Goal: Transaction & Acquisition: Obtain resource

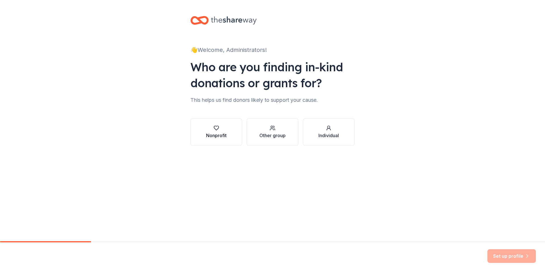
click at [221, 135] on div "Nonprofit" at bounding box center [216, 135] width 21 height 7
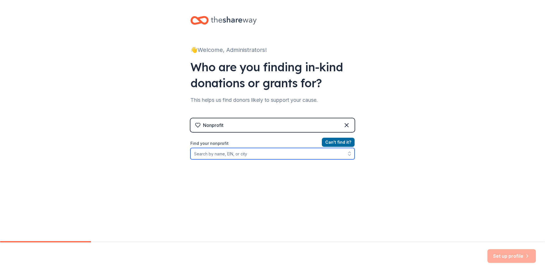
click at [216, 155] on input "Find your nonprofit" at bounding box center [272, 153] width 164 height 11
type input "Old House Society"
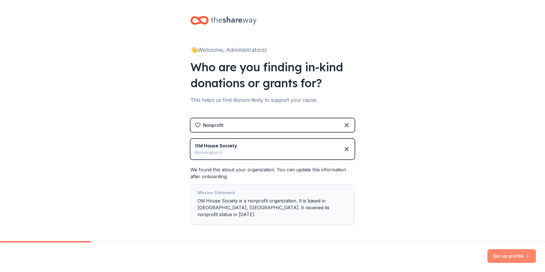
click at [513, 255] on button "Set up profile" at bounding box center [511, 256] width 48 height 14
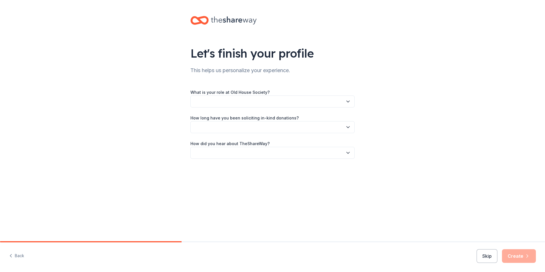
click at [201, 99] on button "button" at bounding box center [272, 101] width 164 height 12
click at [215, 99] on button "button" at bounding box center [272, 101] width 164 height 12
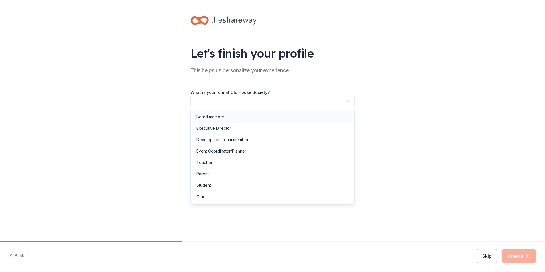
click at [210, 117] on div "Board member" at bounding box center [210, 116] width 28 height 7
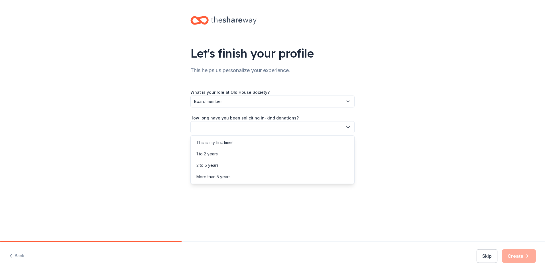
click at [220, 128] on button "button" at bounding box center [272, 127] width 164 height 12
click at [221, 143] on div "This is my first time!" at bounding box center [214, 142] width 36 height 7
click at [220, 155] on button "button" at bounding box center [272, 153] width 164 height 12
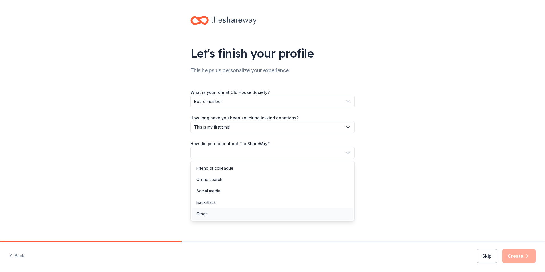
click at [203, 215] on div "Other" at bounding box center [201, 213] width 11 height 7
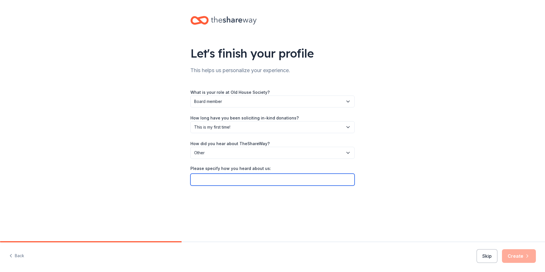
drag, startPoint x: 205, startPoint y: 179, endPoint x: 216, endPoint y: 179, distance: 11.1
click at [205, 179] on input "Please specify how you heard about us:" at bounding box center [272, 180] width 164 height 12
type input "Google for Non-Profit Application"
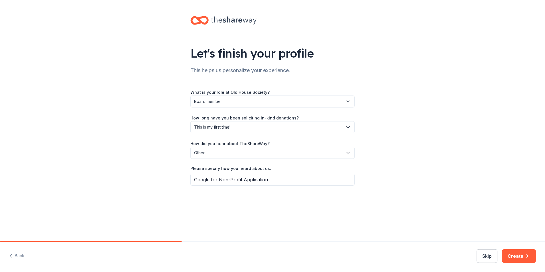
click at [513, 255] on button "Create" at bounding box center [519, 256] width 34 height 14
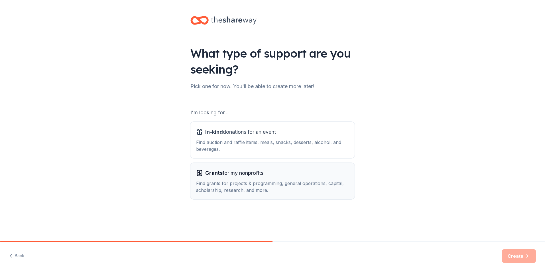
click at [243, 183] on div "Find grants for projects & programming, general operations, capital, scholarshi…" at bounding box center [272, 187] width 153 height 14
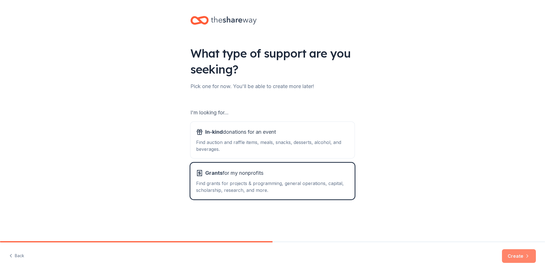
click at [516, 255] on button "Create" at bounding box center [519, 256] width 34 height 14
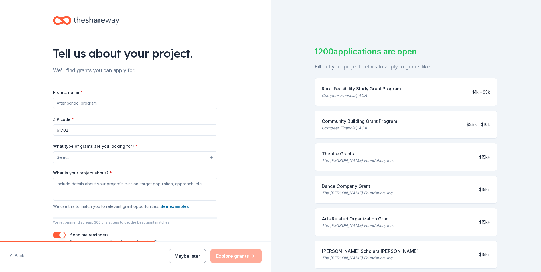
click at [64, 103] on input "Project name *" at bounding box center [135, 102] width 164 height 11
type input "Workshops Assisting Old Home Owners"
click at [71, 131] on input "61702" at bounding box center [135, 129] width 164 height 11
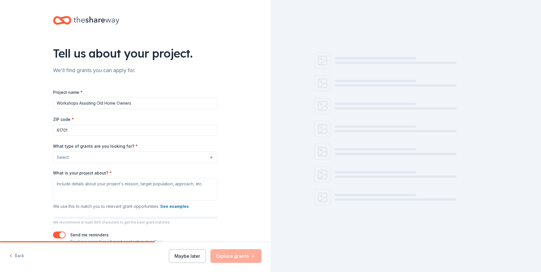
type input "61701"
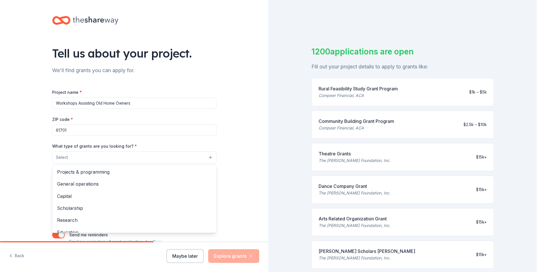
click at [80, 158] on button "Select" at bounding box center [134, 157] width 164 height 12
click at [101, 173] on span "Projects & programming" at bounding box center [135, 171] width 154 height 7
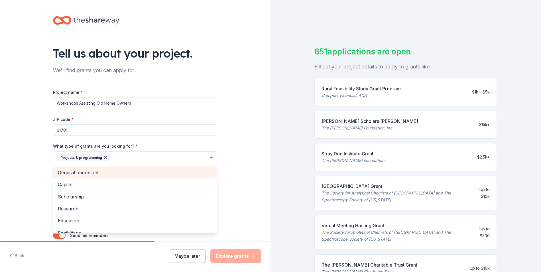
click at [85, 173] on span "General operations" at bounding box center [135, 172] width 154 height 7
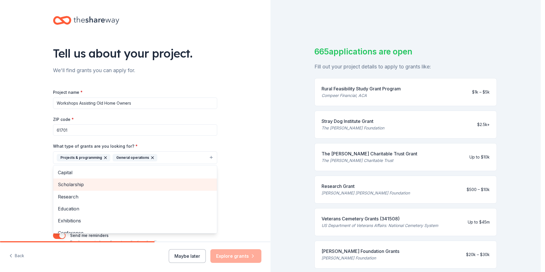
click at [83, 184] on span "Scholarship" at bounding box center [135, 184] width 154 height 7
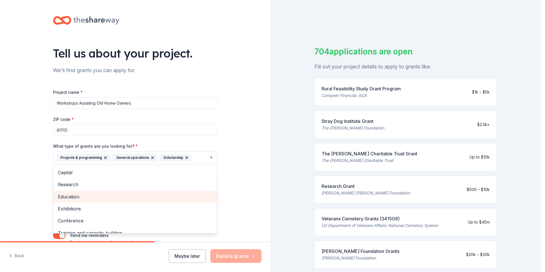
click at [91, 196] on span "Education" at bounding box center [135, 196] width 154 height 7
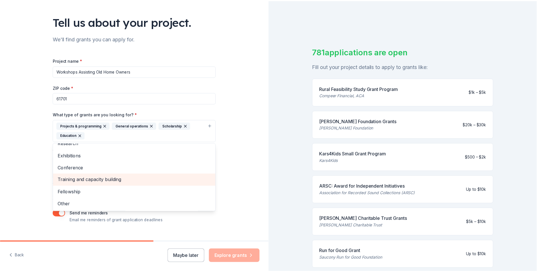
scroll to position [42, 0]
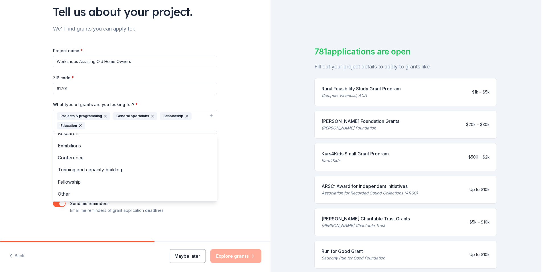
click at [234, 168] on div "Tell us about your project. We'll find grants you can apply for. Project name *…" at bounding box center [135, 99] width 271 height 283
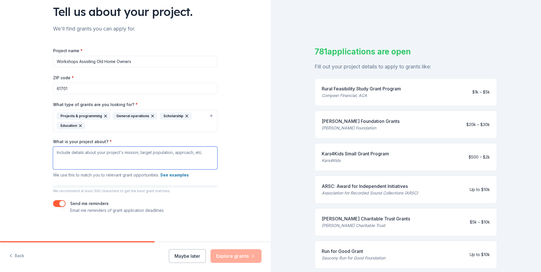
click at [64, 152] on textarea "What is your project about? *" at bounding box center [135, 158] width 164 height 23
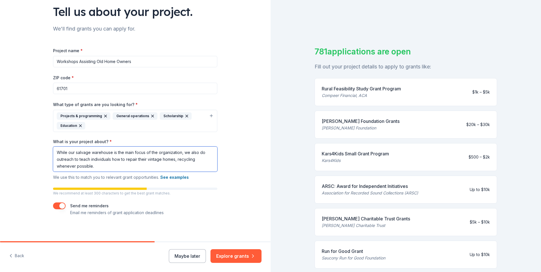
scroll to position [44, 0]
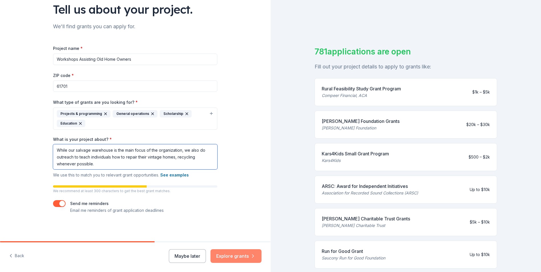
type textarea "While our salvage warehouse is the main focus of the organization, we also do o…"
click at [236, 256] on button "Explore grants" at bounding box center [235, 256] width 51 height 14
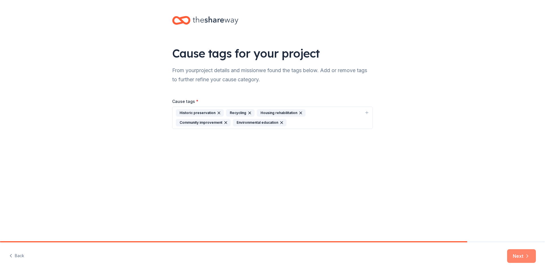
click at [520, 255] on button "Next" at bounding box center [521, 256] width 29 height 14
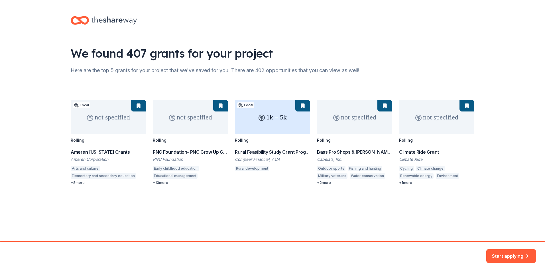
click at [79, 182] on div "not specified Local Rolling Ameren Illinois Grants Ameren Corporation Arts and …" at bounding box center [273, 142] width 404 height 85
click at [140, 108] on div "not specified Local Rolling Ameren Illinois Grants Ameren Corporation Arts and …" at bounding box center [273, 142] width 404 height 85
click at [138, 105] on div "not specified Local Rolling Ameren Illinois Grants Ameren Corporation Arts and …" at bounding box center [273, 142] width 404 height 85
click at [222, 106] on div "not specified Local Rolling Ameren Illinois Grants Ameren Corporation Arts and …" at bounding box center [273, 142] width 404 height 85
click at [303, 107] on div "not specified Local Rolling Ameren Illinois Grants Ameren Corporation Arts and …" at bounding box center [273, 142] width 404 height 85
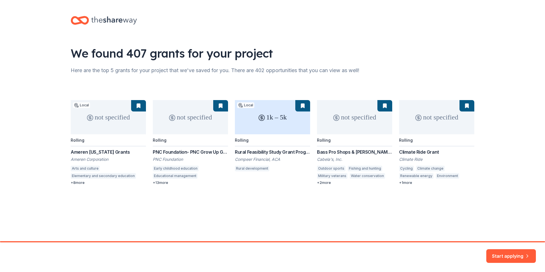
click at [383, 111] on div "not specified Local Rolling Ameren Illinois Grants Ameren Corporation Arts and …" at bounding box center [273, 142] width 404 height 85
click at [504, 252] on button "Start applying" at bounding box center [511, 253] width 50 height 14
click at [502, 254] on div "Start applying" at bounding box center [511, 256] width 50 height 14
click at [138, 106] on div "not specified Local Rolling Ameren Illinois Grants Ameren Corporation Arts and …" at bounding box center [273, 142] width 404 height 85
click at [115, 123] on div "not specified Local Rolling Ameren Illinois Grants Ameren Corporation Arts and …" at bounding box center [273, 142] width 404 height 85
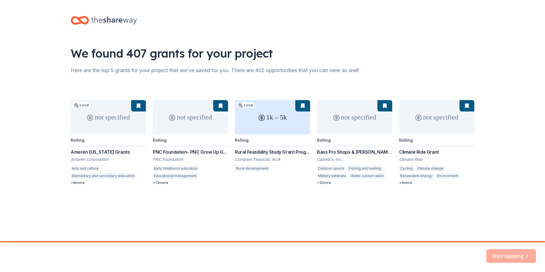
click at [87, 153] on div "not specified Local Rolling Ameren Illinois Grants Ameren Corporation Arts and …" at bounding box center [273, 142] width 404 height 85
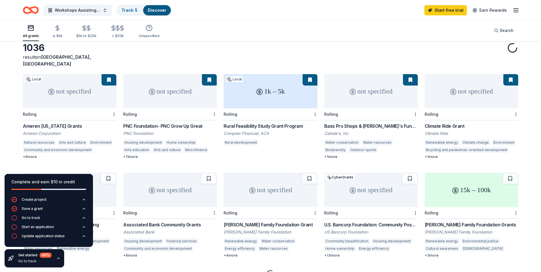
scroll to position [52, 0]
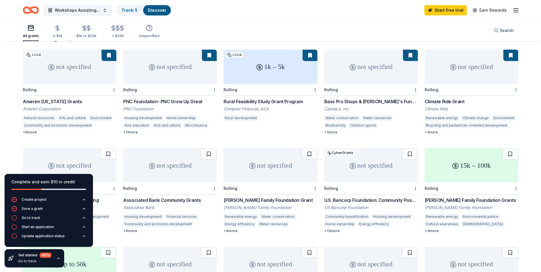
click at [109, 50] on button at bounding box center [108, 55] width 15 height 11
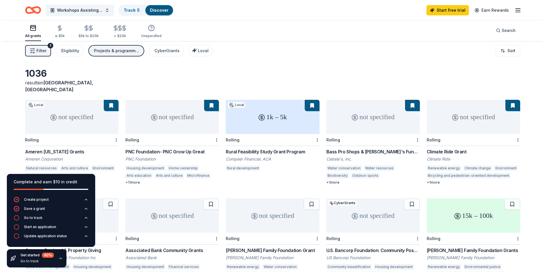
scroll to position [0, 0]
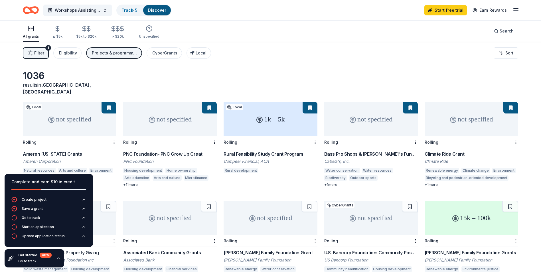
click at [36, 54] on span "Filter" at bounding box center [39, 53] width 10 height 7
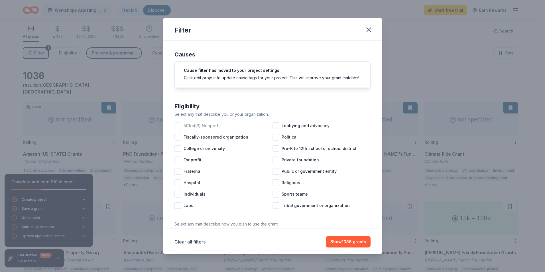
click at [178, 129] on div at bounding box center [177, 125] width 7 height 7
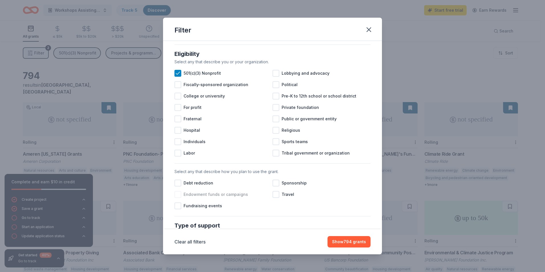
scroll to position [57, 0]
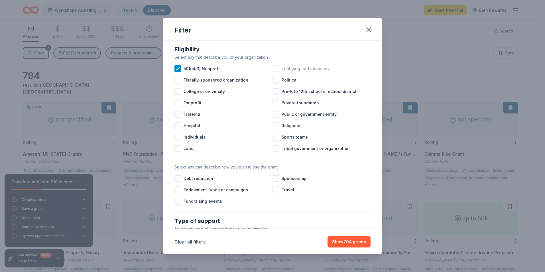
click at [274, 72] on div at bounding box center [276, 68] width 7 height 7
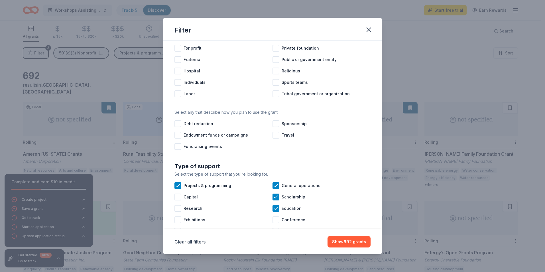
scroll to position [114, 0]
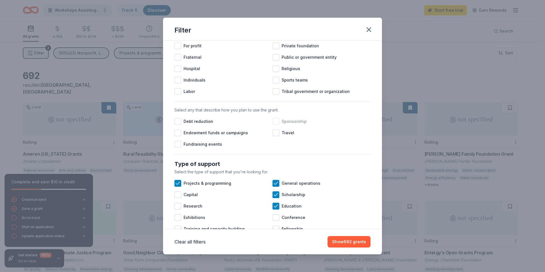
click at [275, 125] on div at bounding box center [276, 121] width 7 height 7
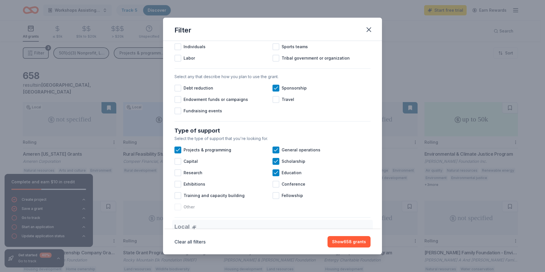
scroll to position [200, 0]
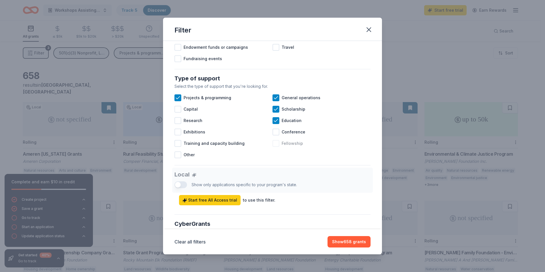
click at [275, 147] on div at bounding box center [276, 143] width 7 height 7
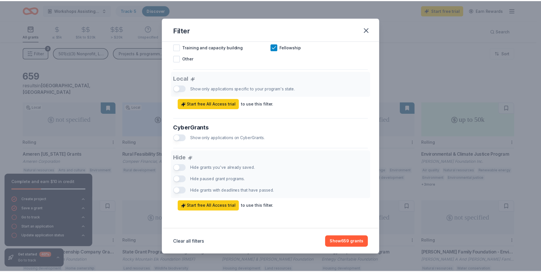
scroll to position [302, 0]
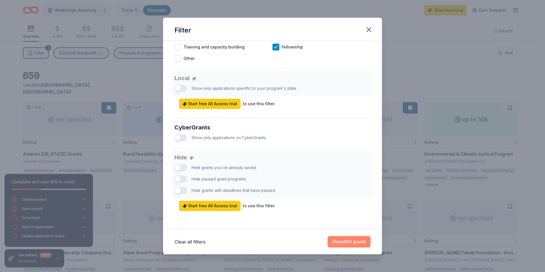
click at [354, 241] on button "Show 659 grants" at bounding box center [349, 241] width 43 height 11
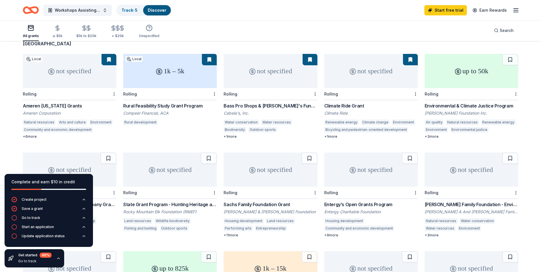
scroll to position [86, 0]
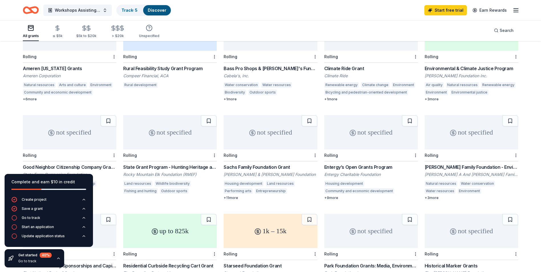
click at [47, 65] on div "Ameren [US_STATE] Grants" at bounding box center [69, 68] width 93 height 7
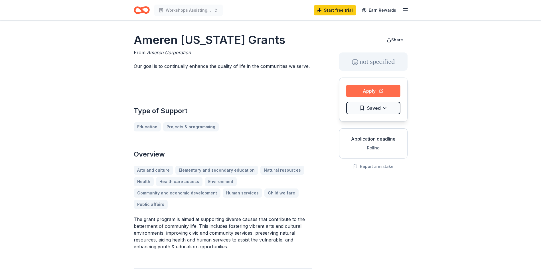
click at [369, 88] on button "Apply" at bounding box center [373, 91] width 54 height 13
